Goal: Navigation & Orientation: Find specific page/section

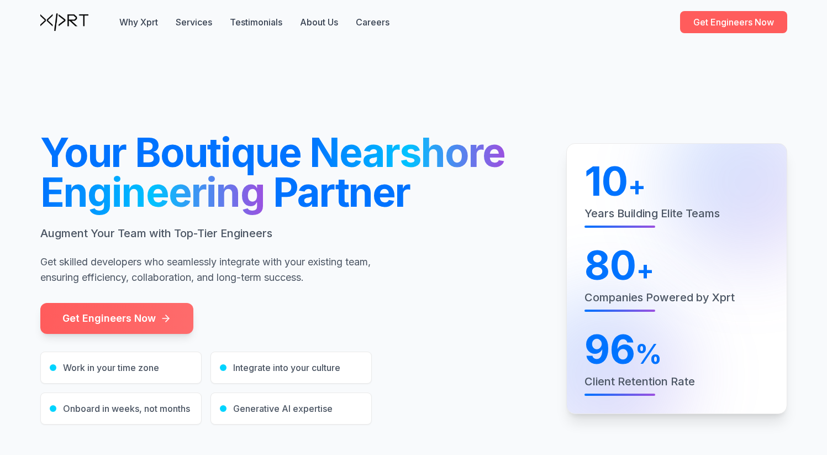
click at [218, 48] on div at bounding box center [413, 278] width 827 height 468
click at [204, 22] on button "Services" at bounding box center [194, 21] width 36 height 13
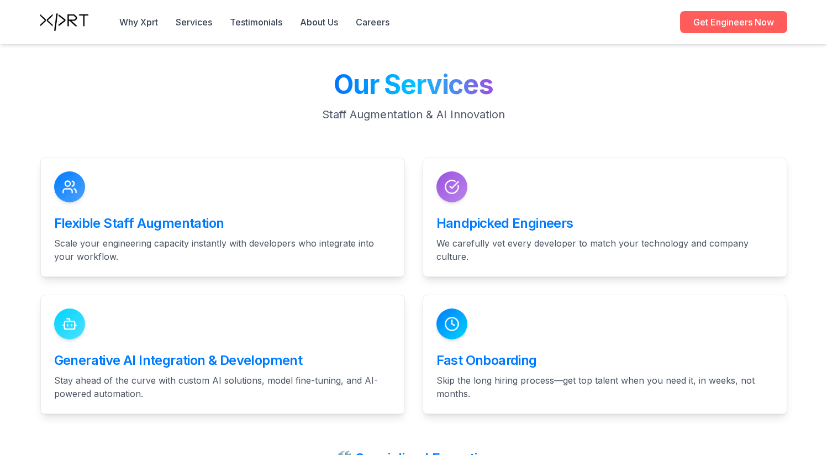
scroll to position [1451, 0]
click at [247, 22] on button "Testimonials" at bounding box center [256, 21] width 52 height 13
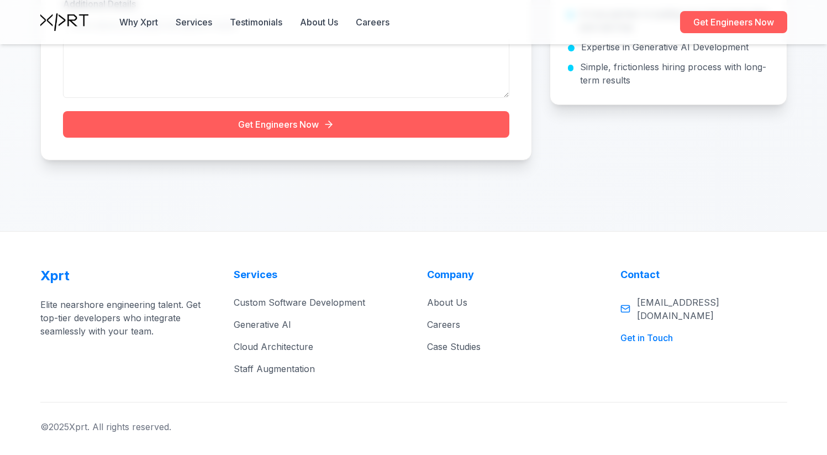
scroll to position [3530, 0]
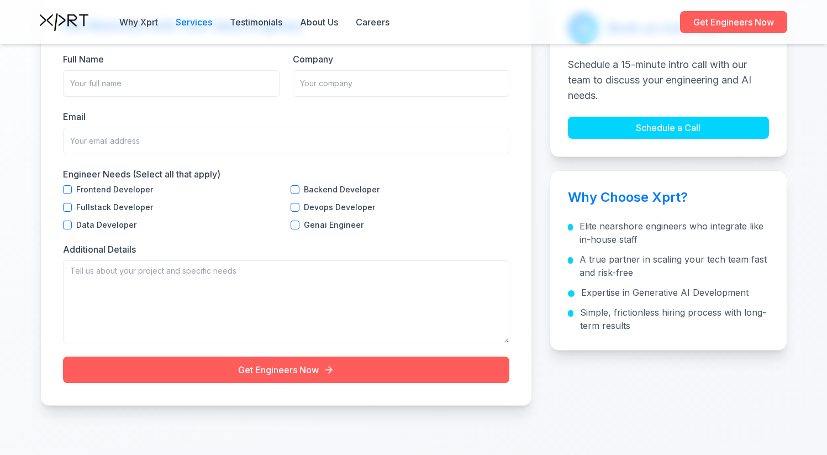
click at [207, 20] on button "Services" at bounding box center [194, 21] width 36 height 13
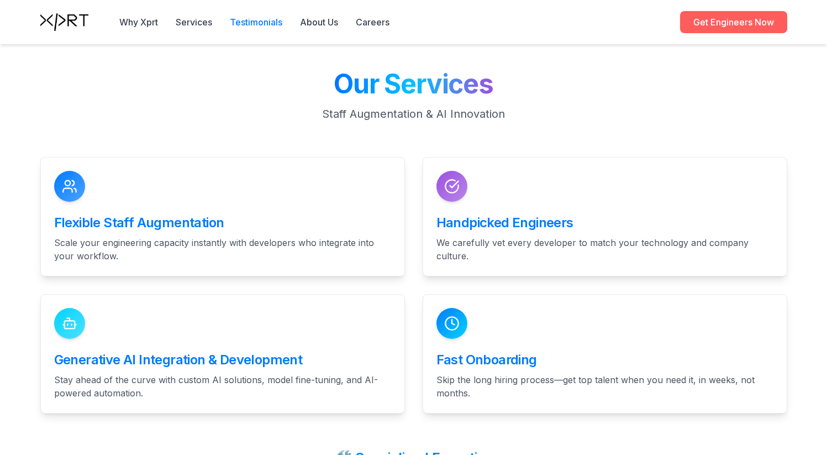
click at [270, 24] on button "Testimonials" at bounding box center [256, 21] width 52 height 13
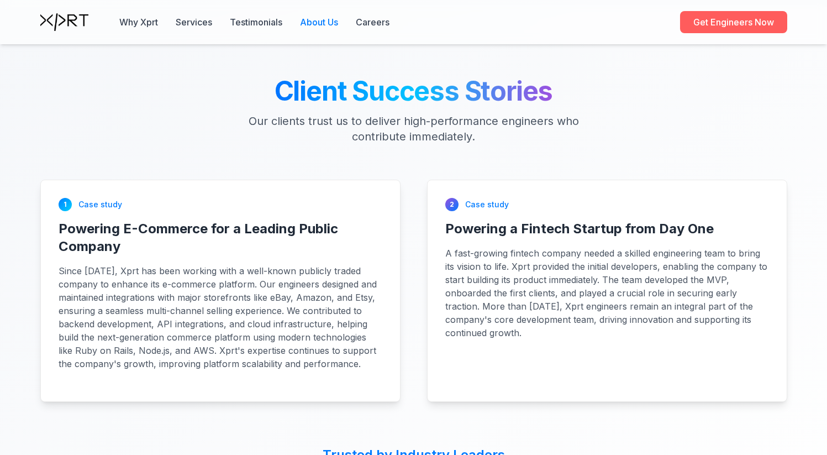
scroll to position [2733, 0]
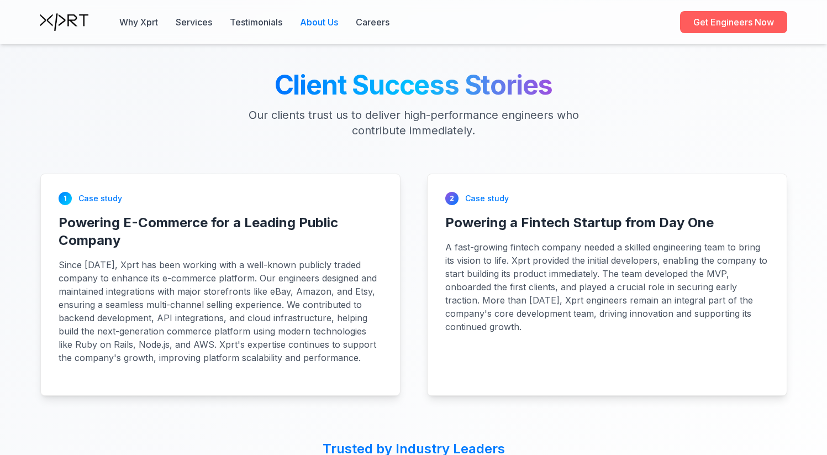
click at [319, 22] on link "About Us" at bounding box center [319, 21] width 38 height 13
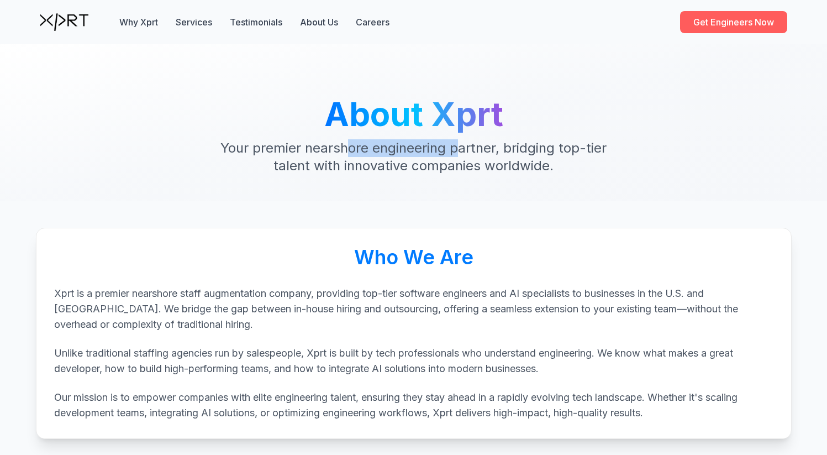
drag, startPoint x: 329, startPoint y: 146, endPoint x: 440, endPoint y: 152, distance: 111.2
click at [439, 152] on p "Your premier nearshore engineering partner, bridging top-tier talent with innov…" at bounding box center [414, 156] width 424 height 35
click at [441, 176] on div at bounding box center [413, 122] width 827 height 157
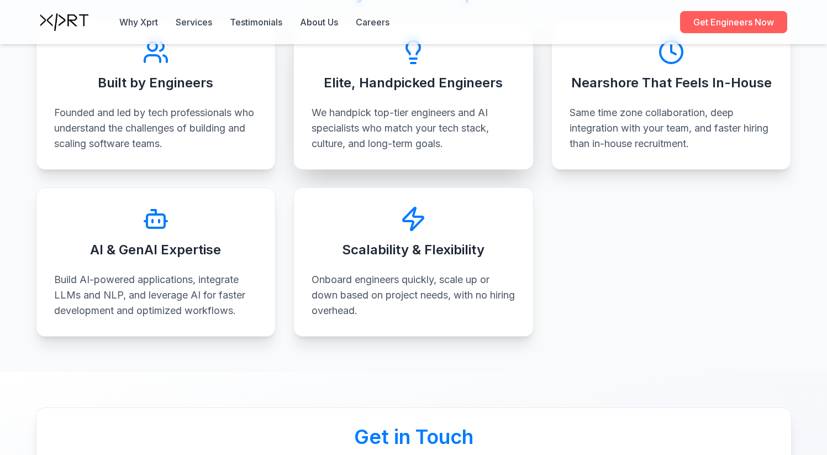
scroll to position [997, 0]
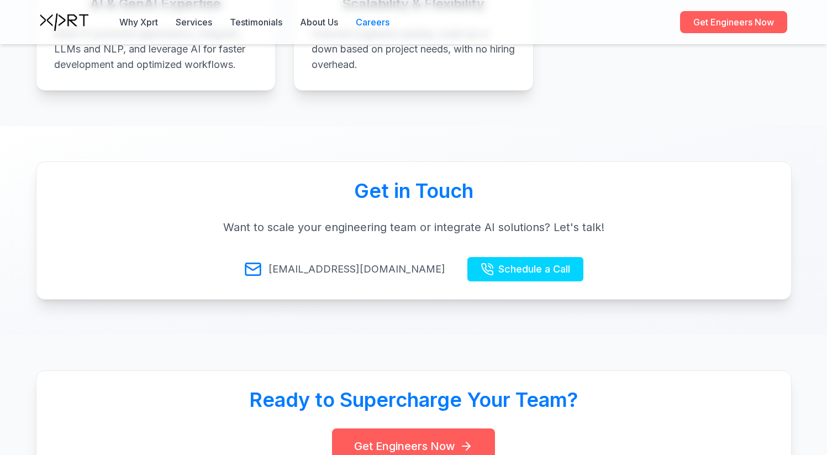
click at [377, 28] on link "Careers" at bounding box center [373, 21] width 34 height 13
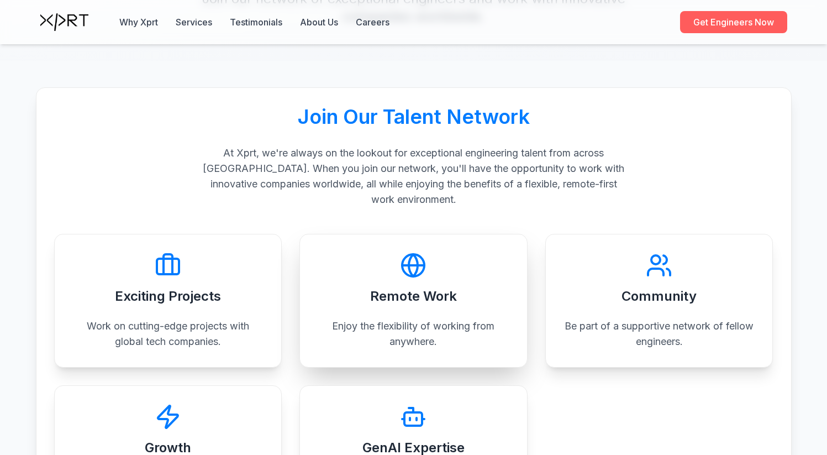
scroll to position [186, 0]
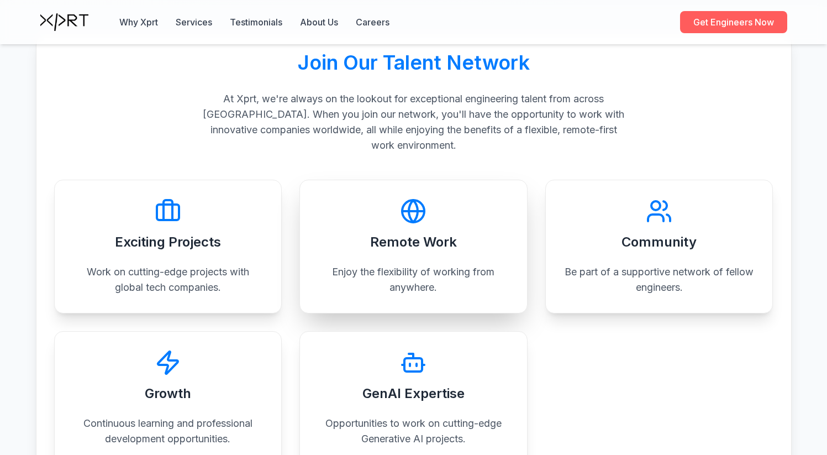
click at [458, 268] on p "Enjoy the flexibility of working from anywhere." at bounding box center [414, 279] width 192 height 31
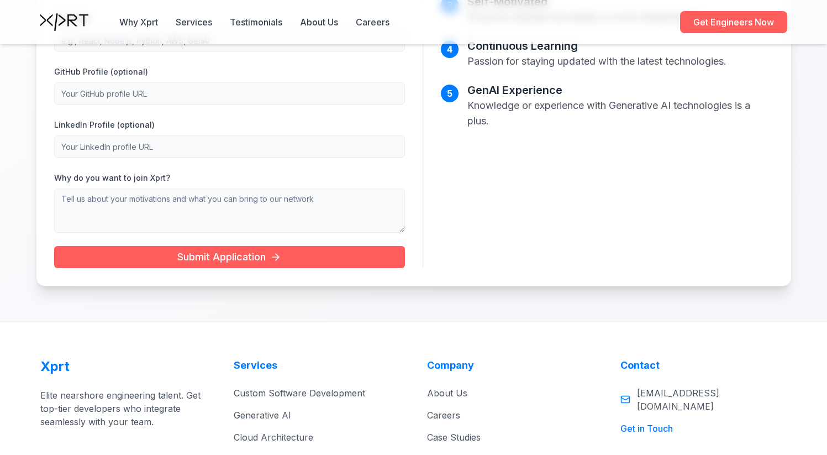
scroll to position [987, 0]
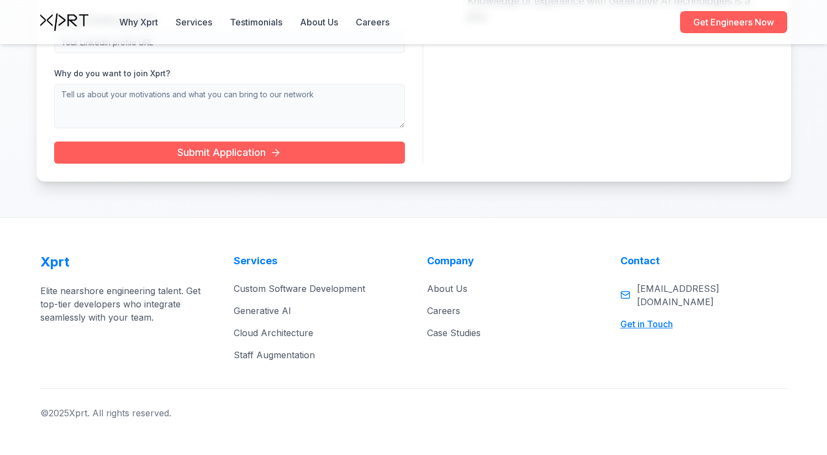
click at [651, 317] on button "Get in Touch" at bounding box center [646, 323] width 52 height 13
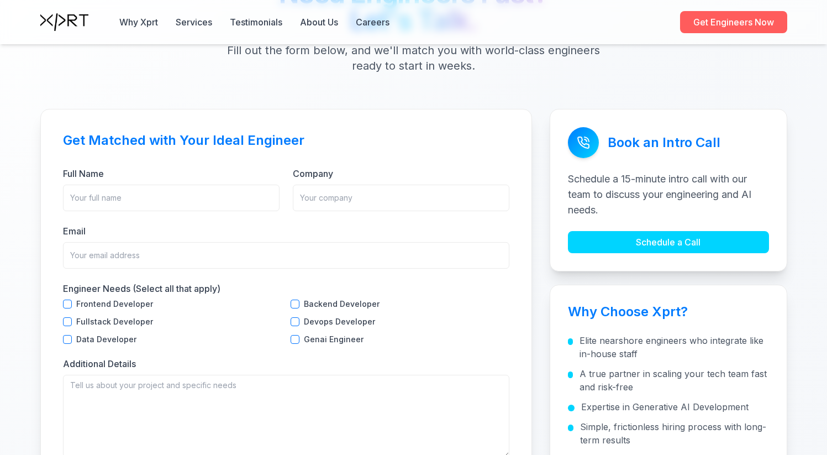
scroll to position [3473, 0]
